Goal: Task Accomplishment & Management: Manage account settings

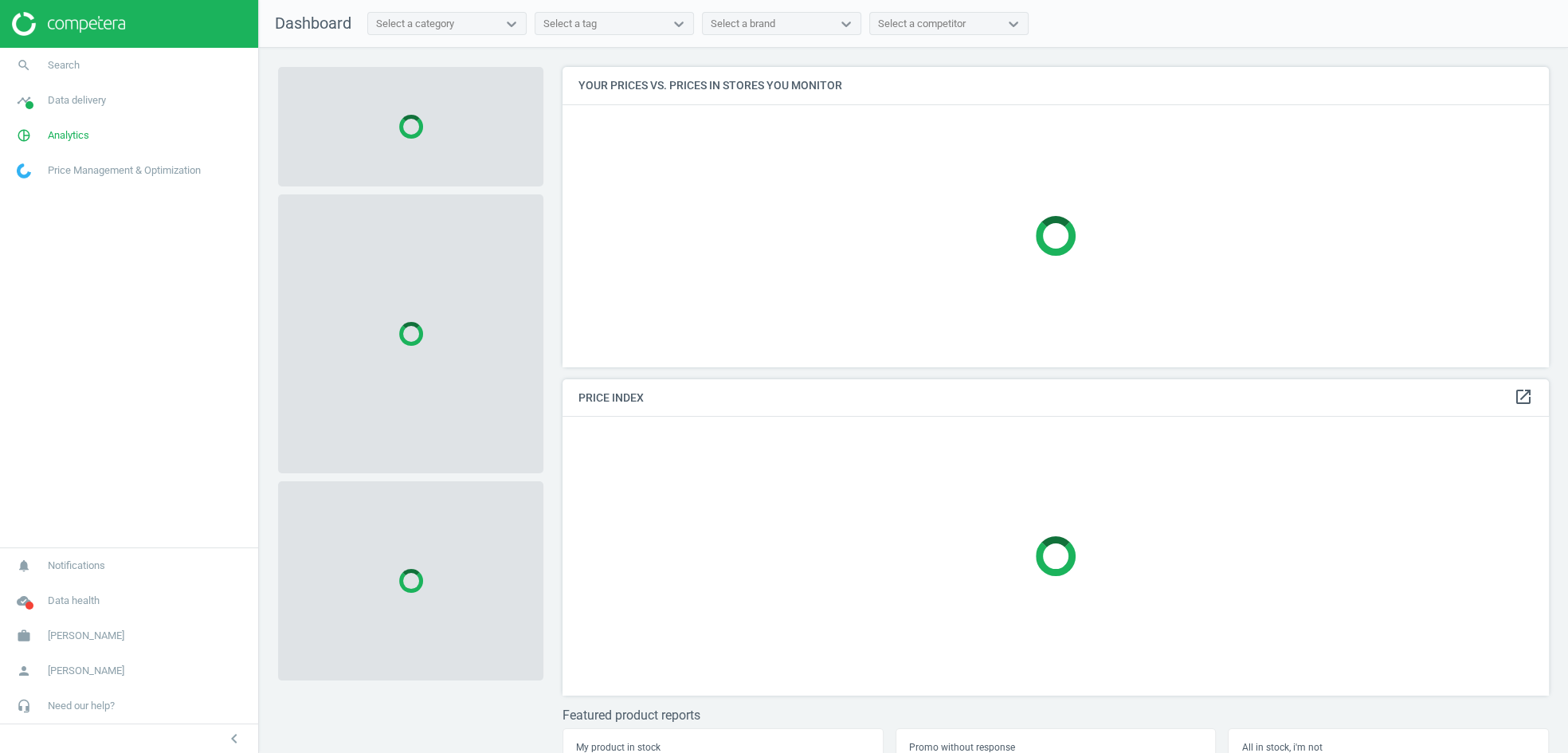
scroll to position [327, 1001]
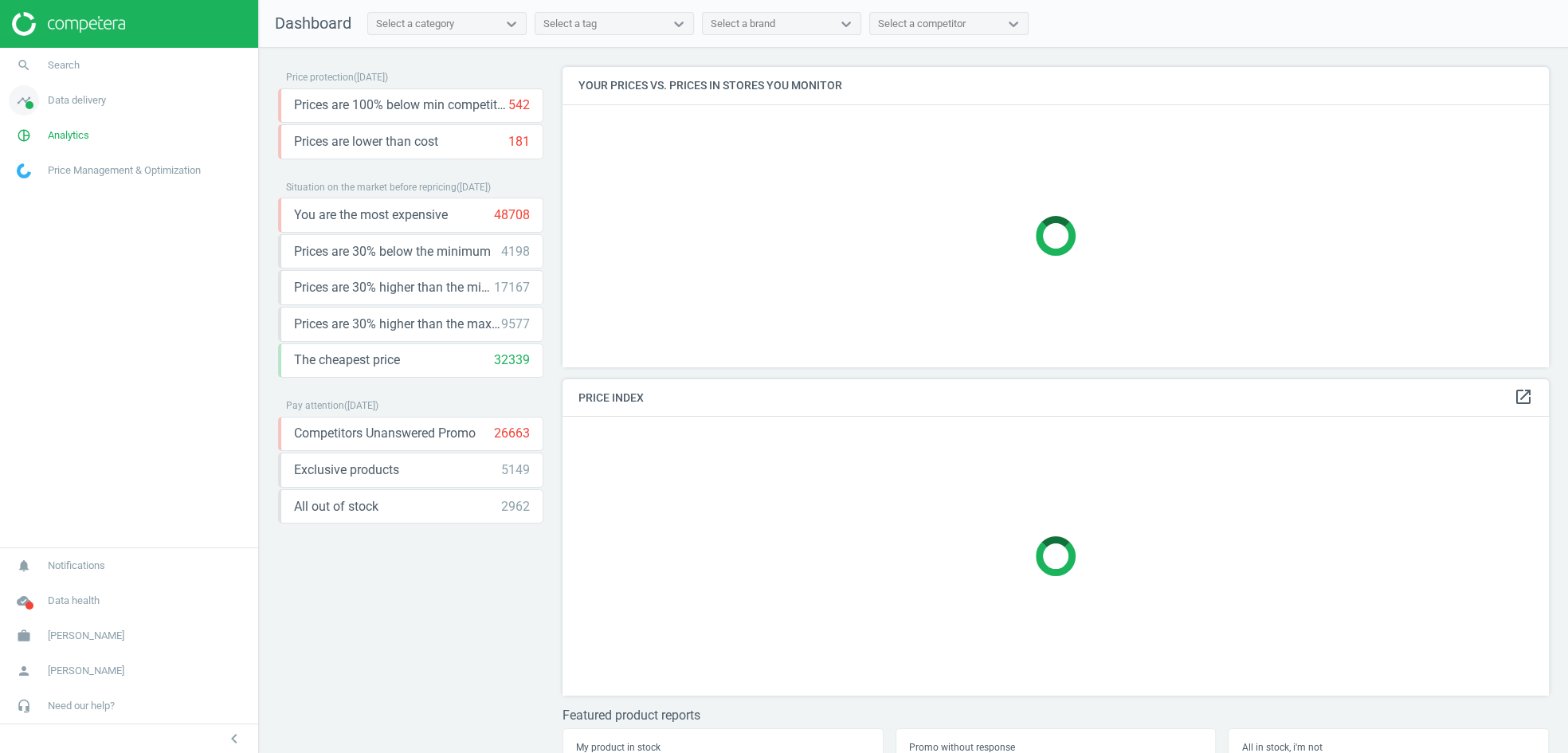
click at [68, 102] on span "Data delivery" at bounding box center [77, 101] width 58 height 15
click at [78, 287] on link "Scanning configuration" at bounding box center [129, 279] width 258 height 24
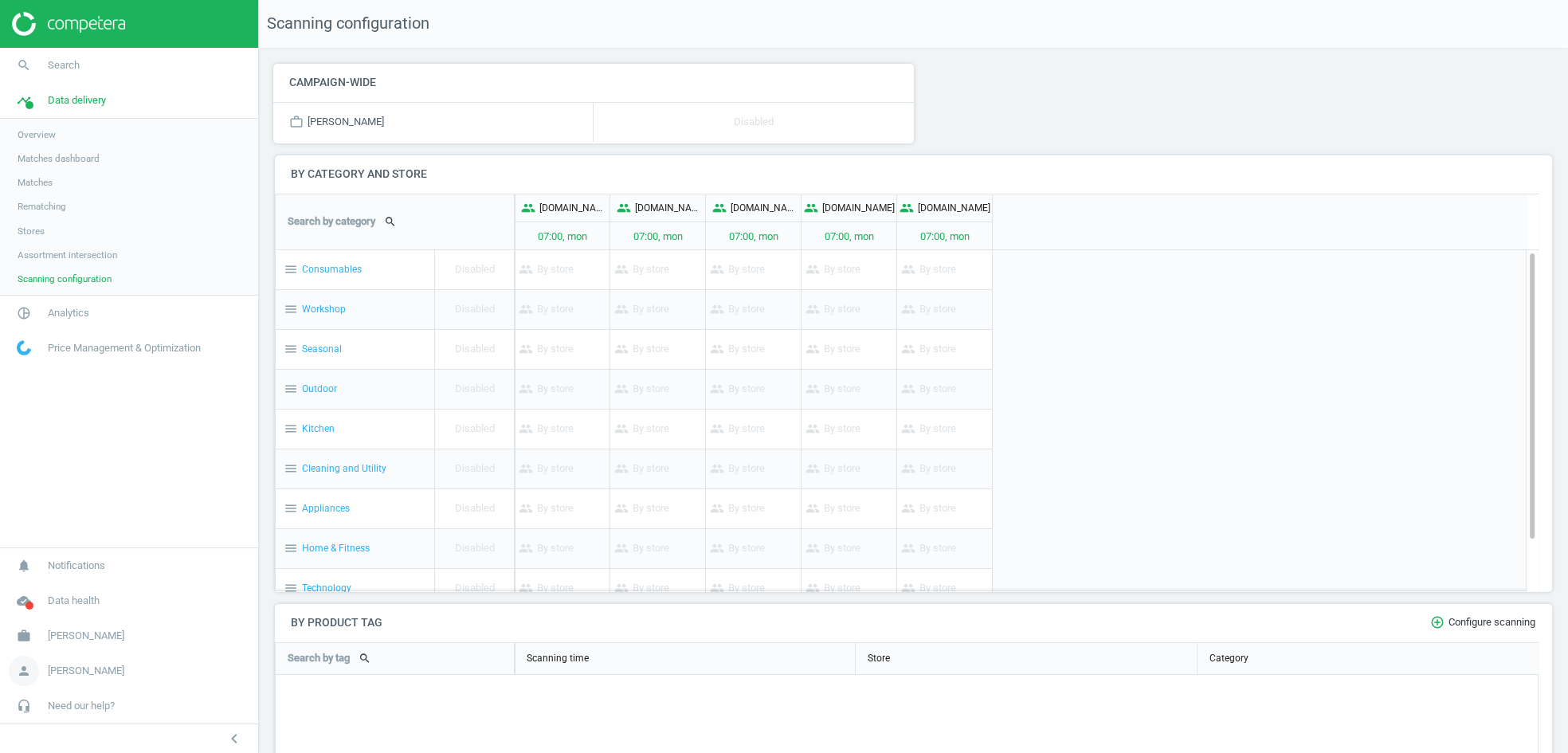
click at [91, 673] on span "[PERSON_NAME]" at bounding box center [86, 671] width 77 height 15
